Goal: Task Accomplishment & Management: Use online tool/utility

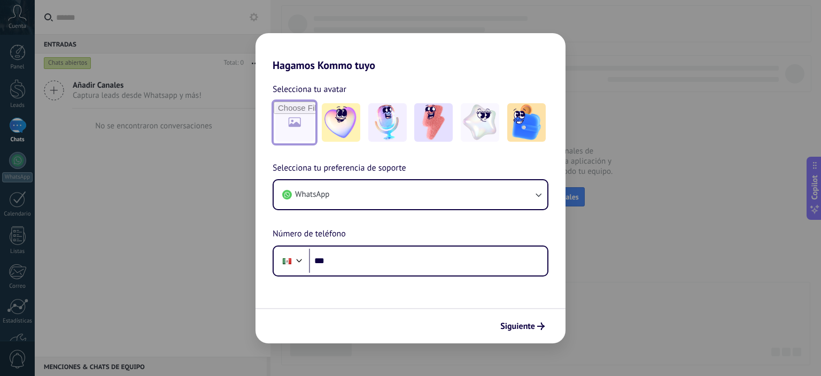
click at [282, 133] on input "file" at bounding box center [295, 123] width 42 height 42
type input "**********"
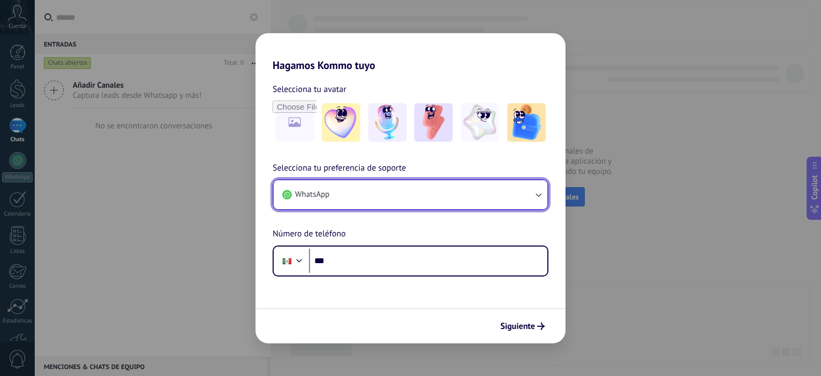
click at [391, 192] on button "WhatsApp" at bounding box center [411, 194] width 274 height 29
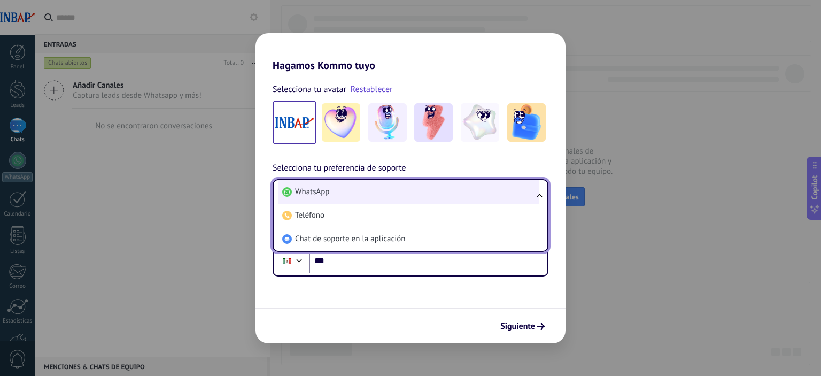
click at [393, 192] on li "WhatsApp" at bounding box center [408, 192] width 261 height 24
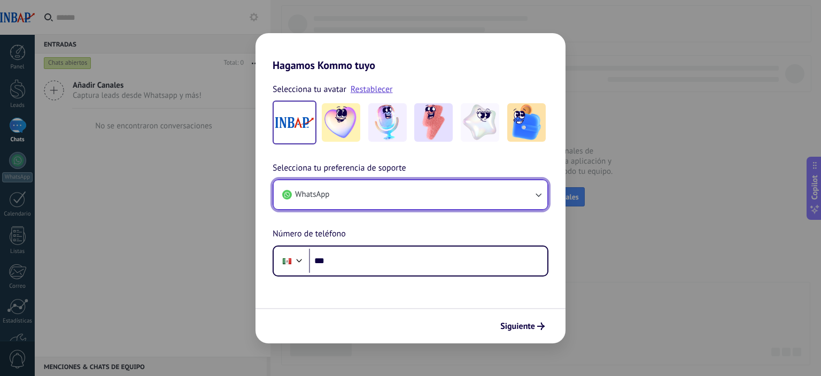
click at [394, 192] on button "WhatsApp" at bounding box center [411, 194] width 274 height 29
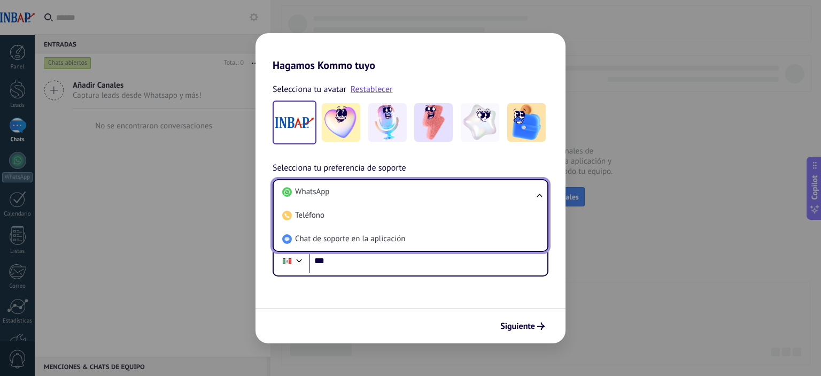
click at [394, 192] on li "WhatsApp" at bounding box center [408, 192] width 261 height 24
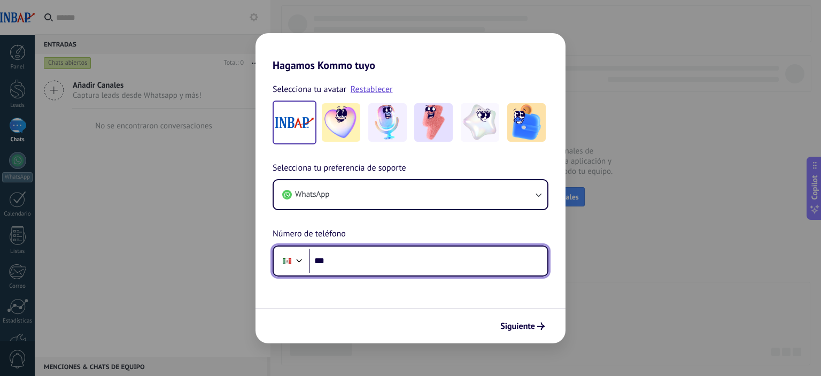
click at [368, 250] on input "***" at bounding box center [428, 261] width 239 height 25
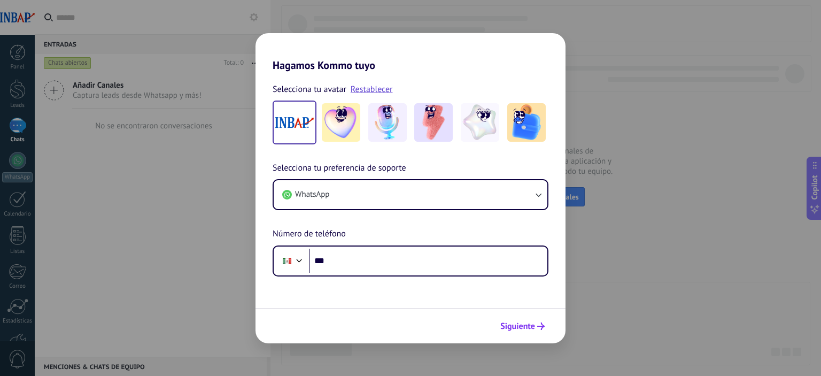
click at [521, 330] on span "Siguiente" at bounding box center [518, 325] width 35 height 7
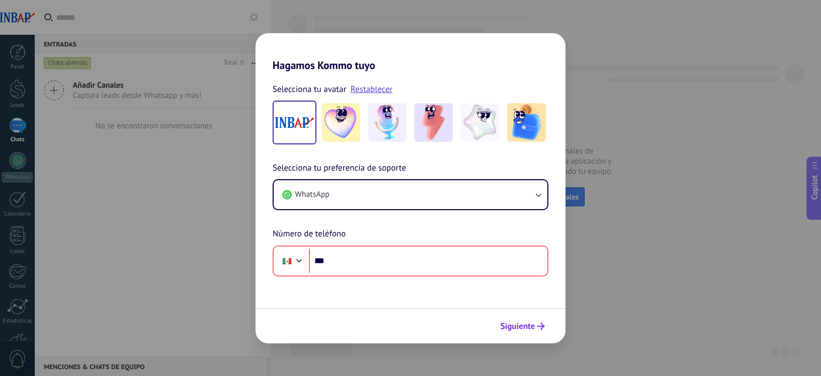
click at [518, 325] on span "Siguiente" at bounding box center [518, 325] width 35 height 7
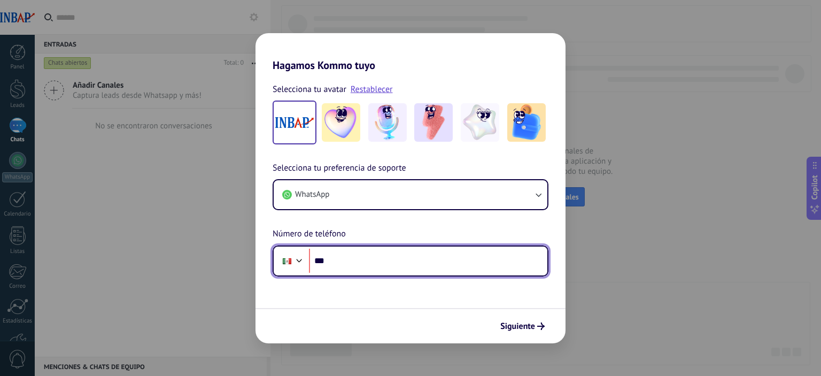
click at [289, 254] on div at bounding box center [287, 261] width 20 height 22
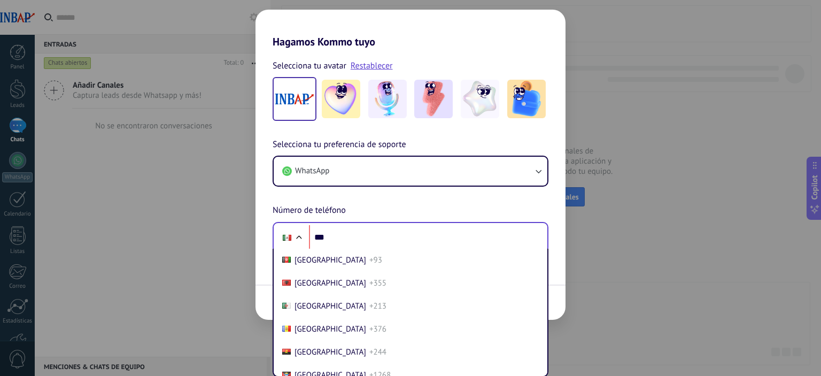
scroll to position [2690, 0]
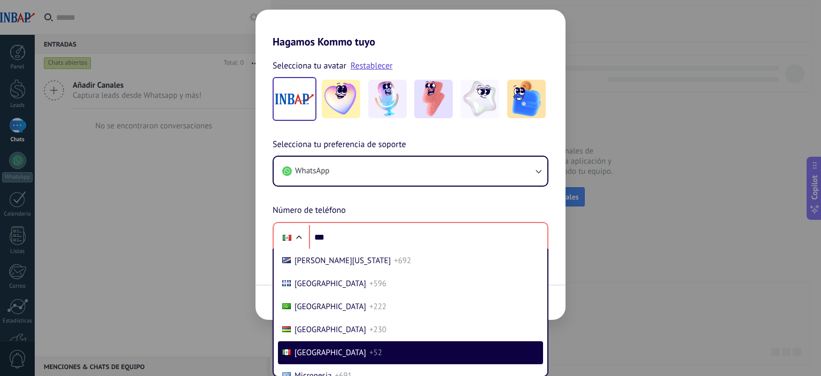
drag, startPoint x: 216, startPoint y: 308, endPoint x: 218, endPoint y: 301, distance: 7.4
click at [218, 308] on div "Hagamos Kommo tuyo Selecciona tu avatar Restablecer Selecciona tu preferencia d…" at bounding box center [410, 188] width 821 height 376
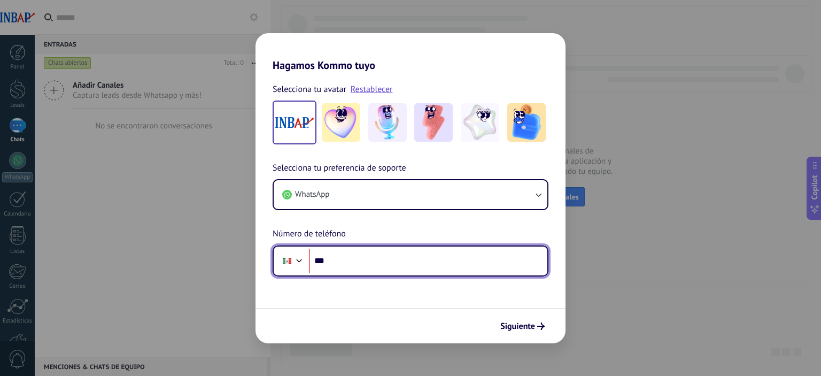
click at [427, 267] on input "***" at bounding box center [428, 261] width 239 height 25
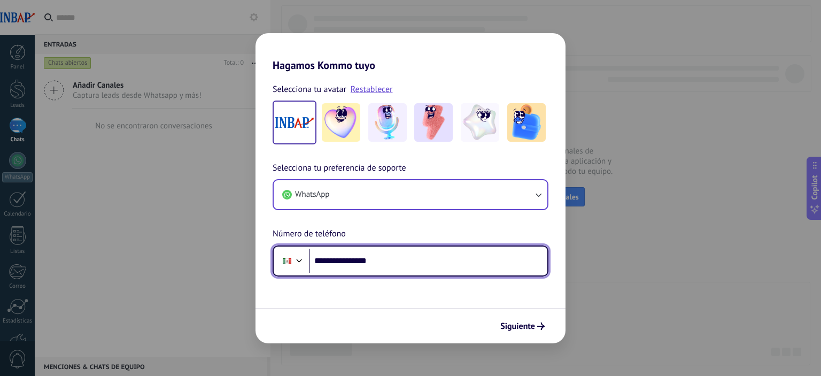
type input "**********"
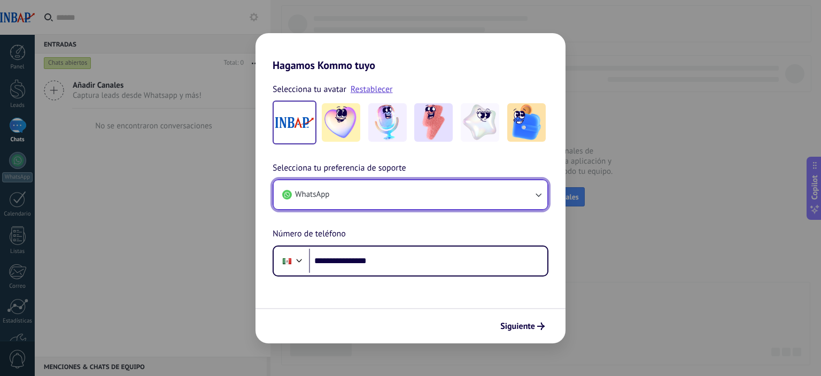
click at [507, 194] on button "WhatsApp" at bounding box center [411, 194] width 274 height 29
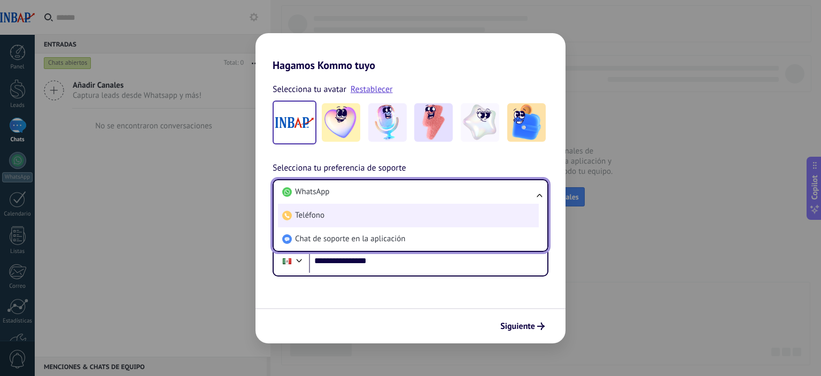
click at [479, 222] on li "Teléfono" at bounding box center [408, 216] width 261 height 24
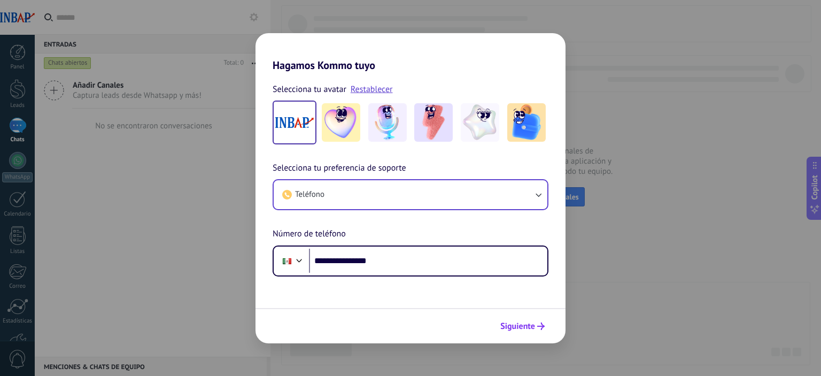
click at [527, 327] on span "Siguiente" at bounding box center [518, 325] width 35 height 7
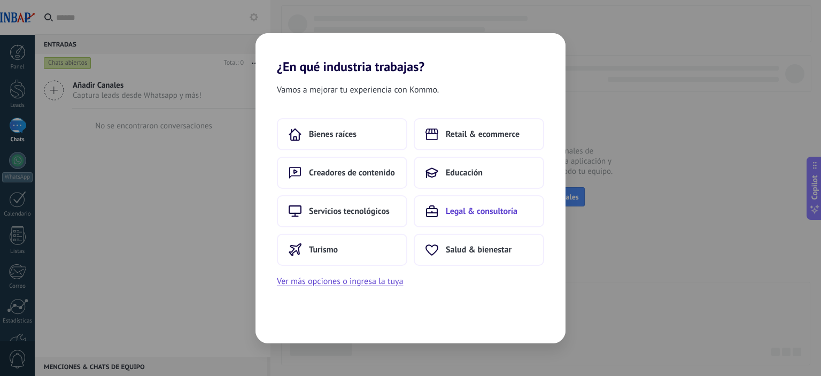
click at [449, 210] on span "Legal & consultoría" at bounding box center [482, 211] width 72 height 11
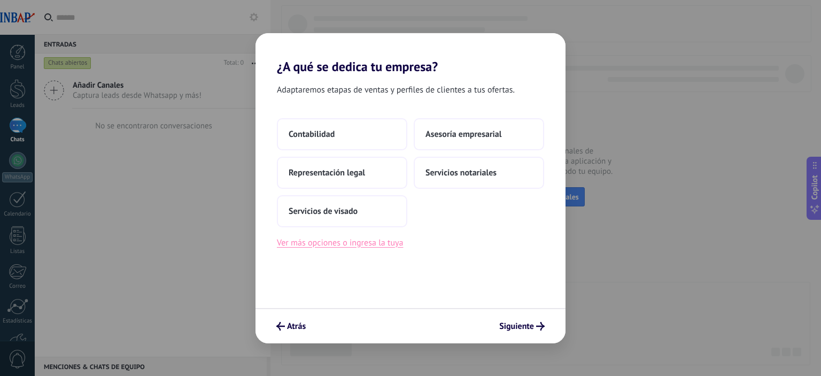
click at [383, 237] on button "Ver más opciones o ingresa la tuya" at bounding box center [340, 243] width 126 height 14
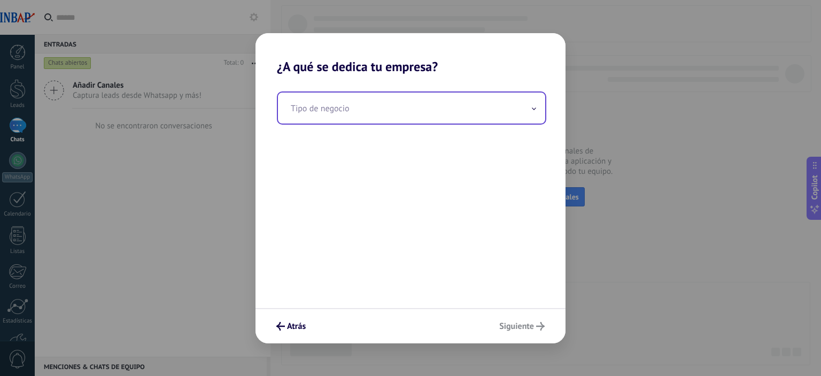
click at [356, 119] on input "text" at bounding box center [411, 108] width 267 height 31
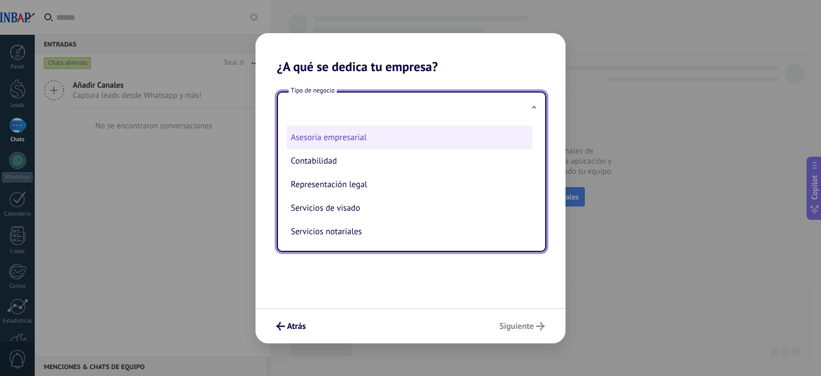
scroll to position [3, 0]
click at [353, 135] on li "Asesoría empresarial" at bounding box center [410, 137] width 246 height 24
type input "**********"
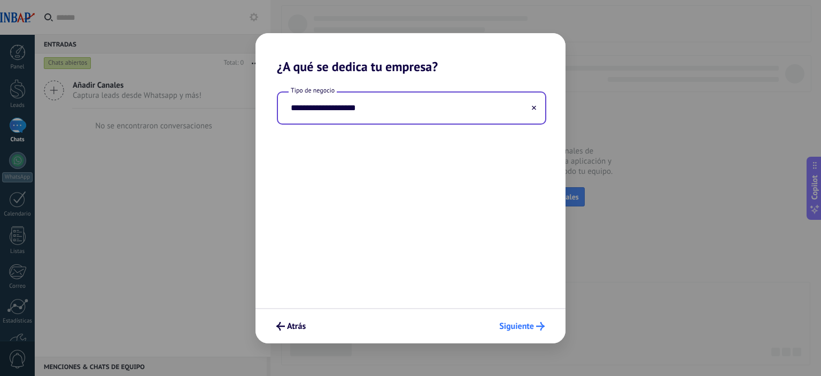
click at [532, 327] on span "Siguiente" at bounding box center [516, 325] width 35 height 7
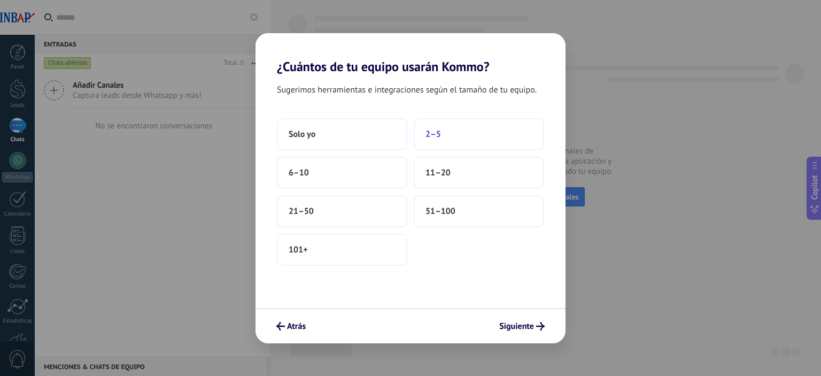
click at [447, 121] on button "2–5" at bounding box center [479, 134] width 130 height 32
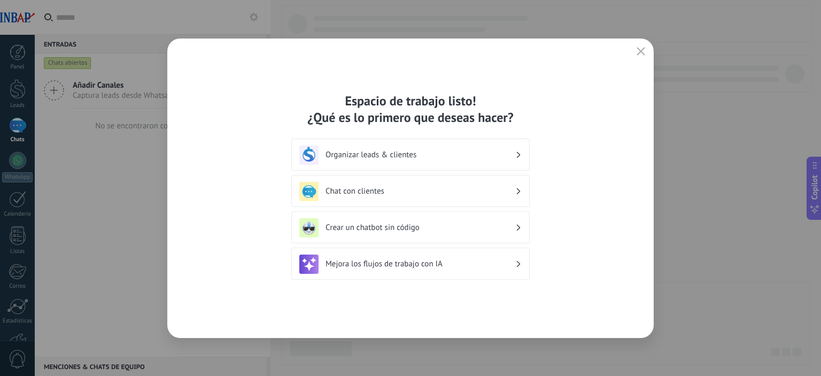
click at [380, 182] on div "Chat con clientes" at bounding box center [410, 191] width 222 height 19
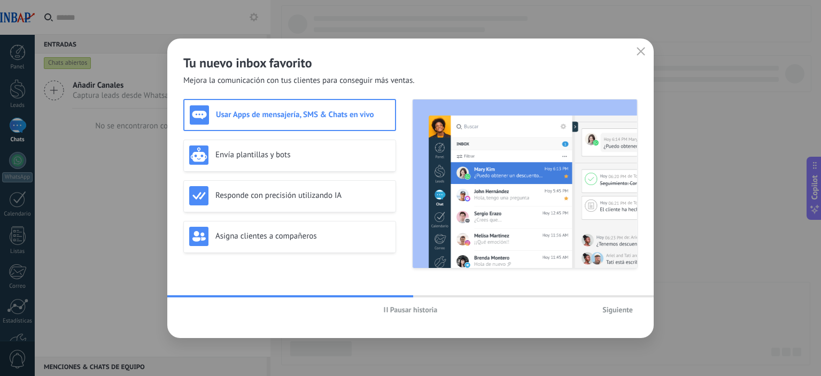
click at [364, 116] on h3 "Usar Apps de mensajería, SMS & Chats en vivo" at bounding box center [303, 115] width 174 height 10
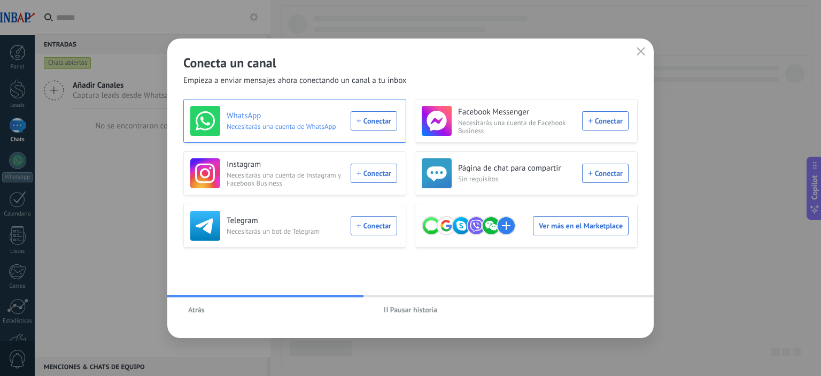
click at [370, 127] on div "WhatsApp Necesitarás una cuenta de WhatsApp Conectar" at bounding box center [293, 121] width 207 height 30
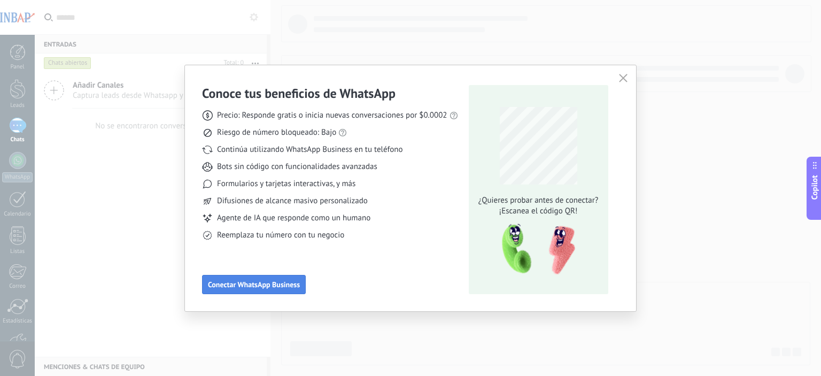
click at [238, 285] on span "Conectar WhatsApp Business" at bounding box center [254, 284] width 92 height 7
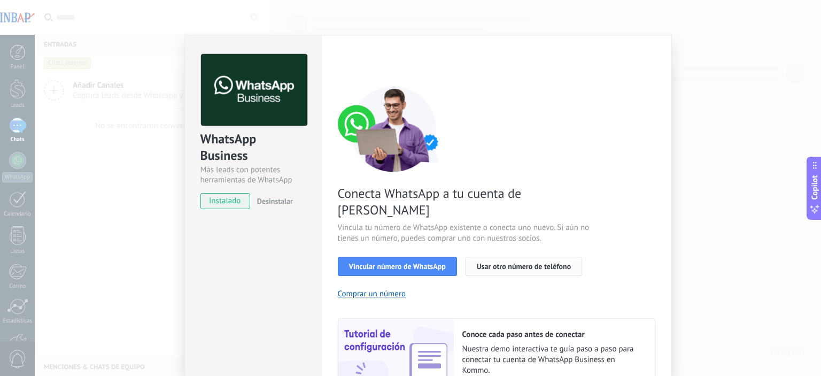
click at [541, 263] on span "Usar otro número de teléfono" at bounding box center [524, 266] width 94 height 7
click at [228, 196] on span "instalado" at bounding box center [225, 201] width 49 height 16
click at [362, 289] on button "Comprar un número" at bounding box center [372, 294] width 68 height 10
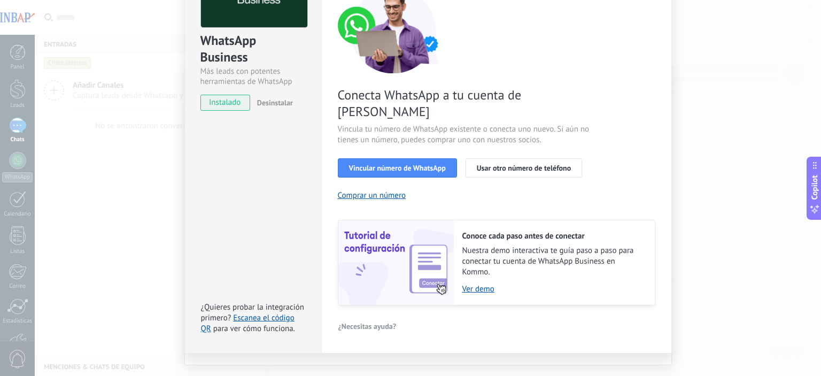
click at [484, 264] on div "Conoce cada paso antes de conectar Nuestra demo interactiva te guía paso a paso…" at bounding box center [554, 262] width 201 height 84
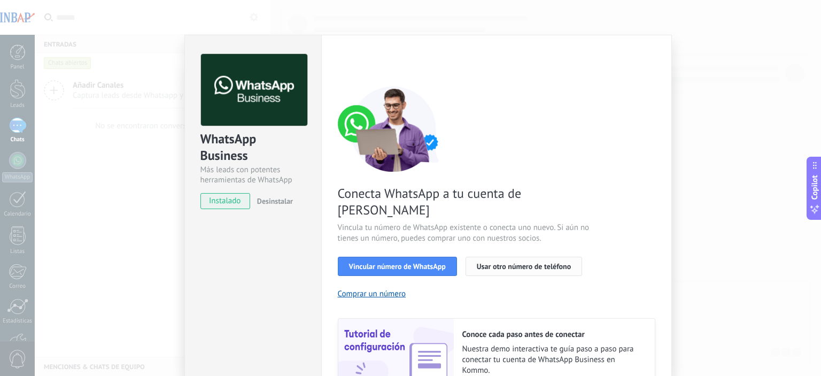
click at [529, 263] on span "Usar otro número de teléfono" at bounding box center [524, 266] width 94 height 7
click at [343, 289] on button "Comprar un número" at bounding box center [372, 294] width 68 height 10
